Goal: Navigation & Orientation: Find specific page/section

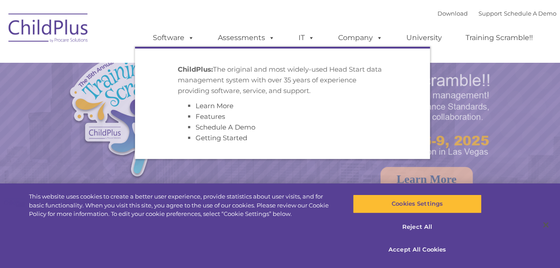
select select "MEDIUM"
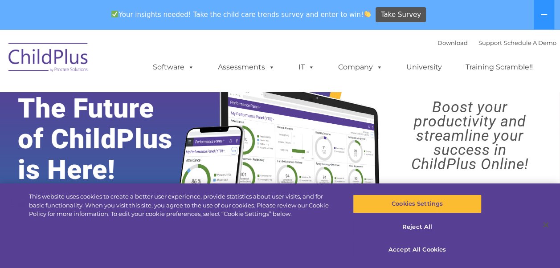
click at [74, 63] on img at bounding box center [48, 59] width 89 height 45
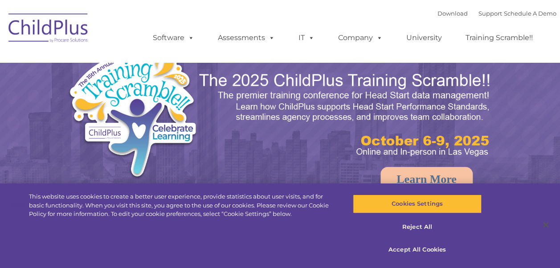
select select "MEDIUM"
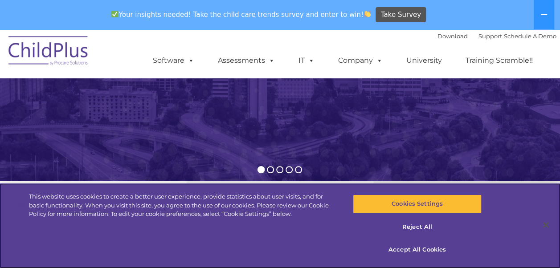
scroll to position [197, 0]
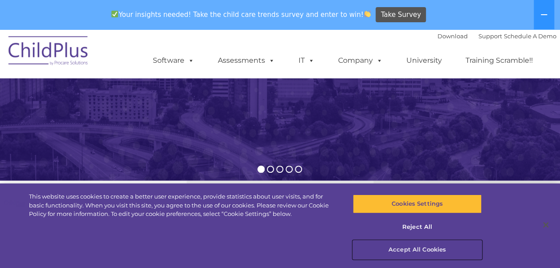
click at [422, 250] on button "Accept All Cookies" at bounding box center [417, 250] width 129 height 19
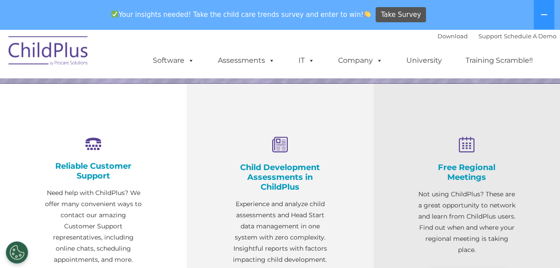
scroll to position [0, 0]
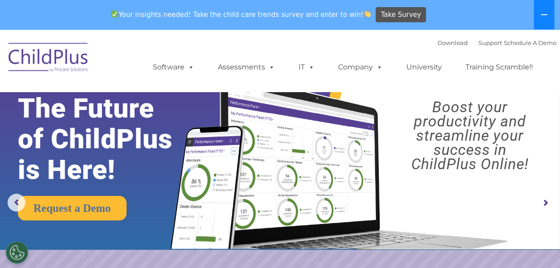
click at [542, 20] on button at bounding box center [544, 14] width 21 height 29
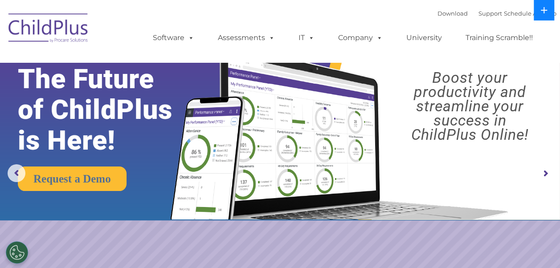
click at [542, 20] on button at bounding box center [544, 10] width 21 height 21
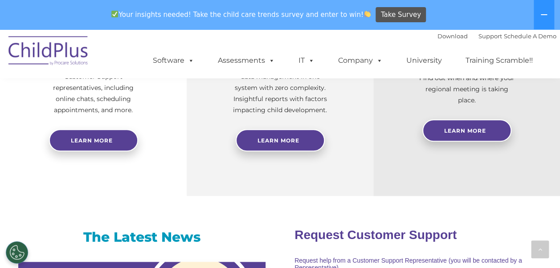
scroll to position [379, 0]
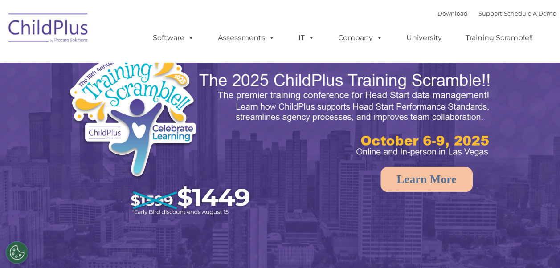
select select "MEDIUM"
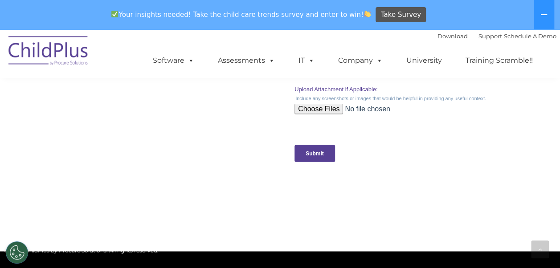
scroll to position [1100, 0]
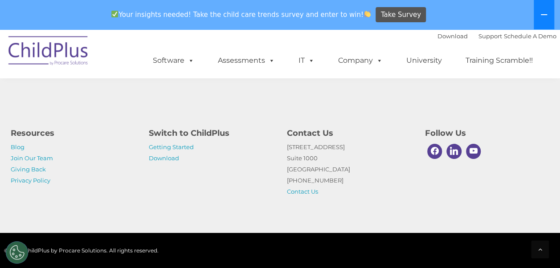
click at [543, 12] on icon at bounding box center [544, 14] width 7 height 7
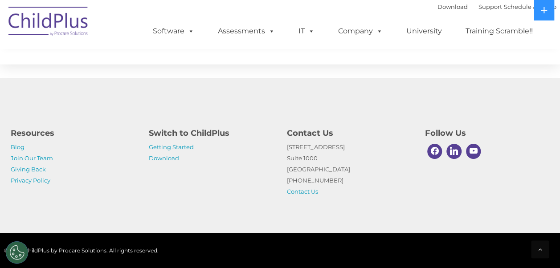
scroll to position [1070, 0]
click at [546, 16] on button at bounding box center [544, 10] width 21 height 21
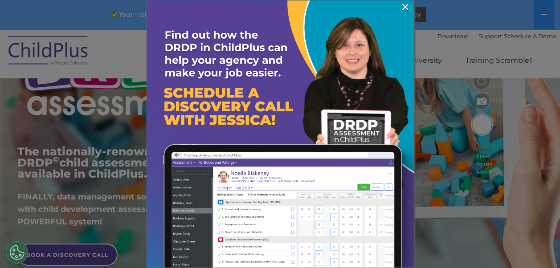
scroll to position [114, 0]
click at [398, 9] on img at bounding box center [280, 133] width 267 height 267
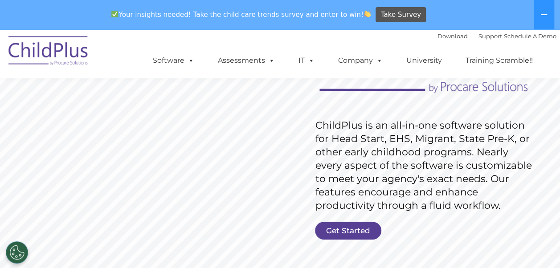
scroll to position [108, 0]
click at [77, 54] on img at bounding box center [48, 52] width 89 height 45
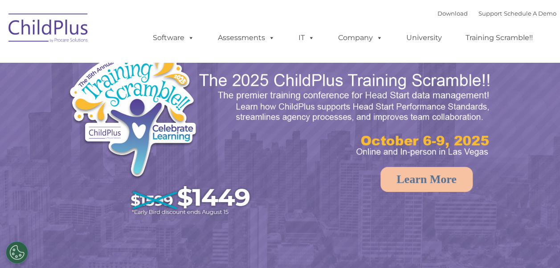
select select "MEDIUM"
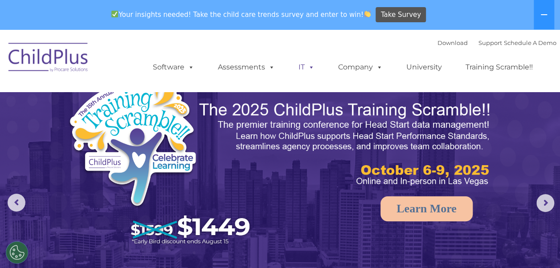
click at [310, 65] on span at bounding box center [310, 67] width 10 height 8
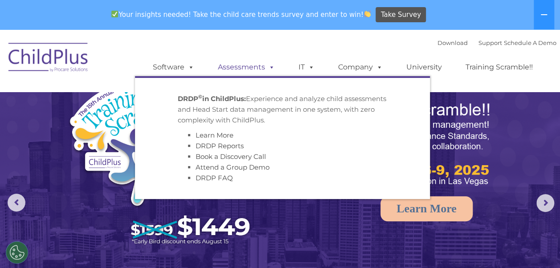
click at [241, 72] on link "Assessments" at bounding box center [246, 67] width 75 height 18
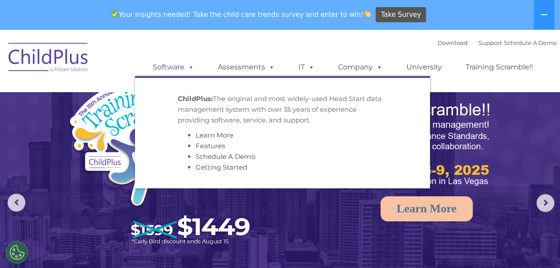
click at [177, 68] on link "Software" at bounding box center [173, 67] width 59 height 18
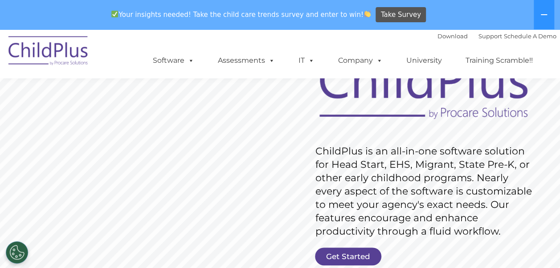
scroll to position [30, 0]
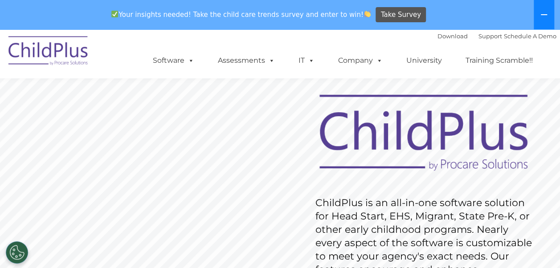
click at [547, 12] on icon at bounding box center [544, 14] width 7 height 7
